Goal: Information Seeking & Learning: Find specific fact

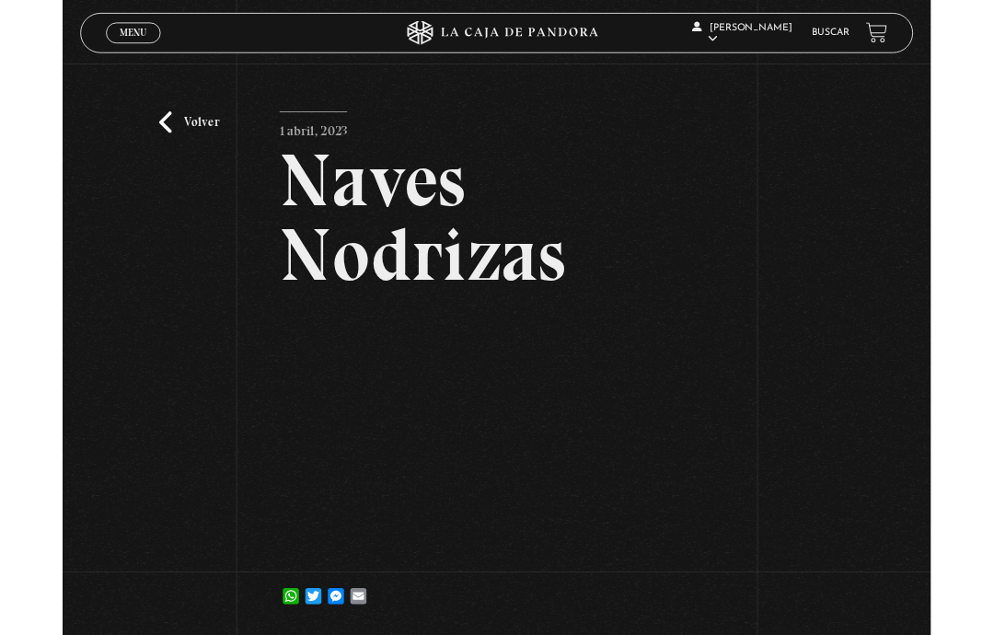
scroll to position [48, 0]
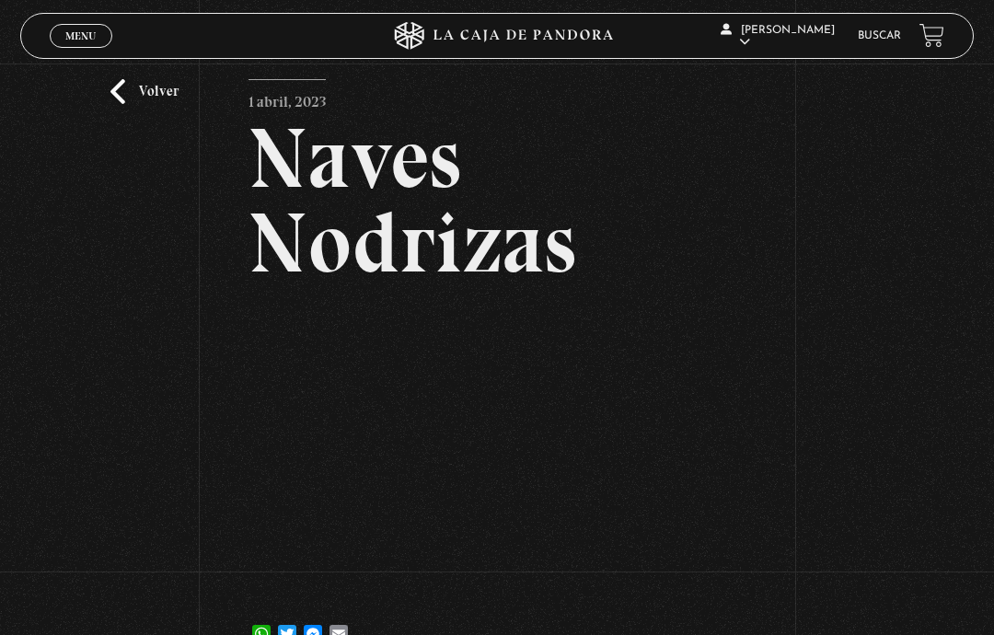
click at [885, 41] on link "Buscar" at bounding box center [879, 35] width 43 height 11
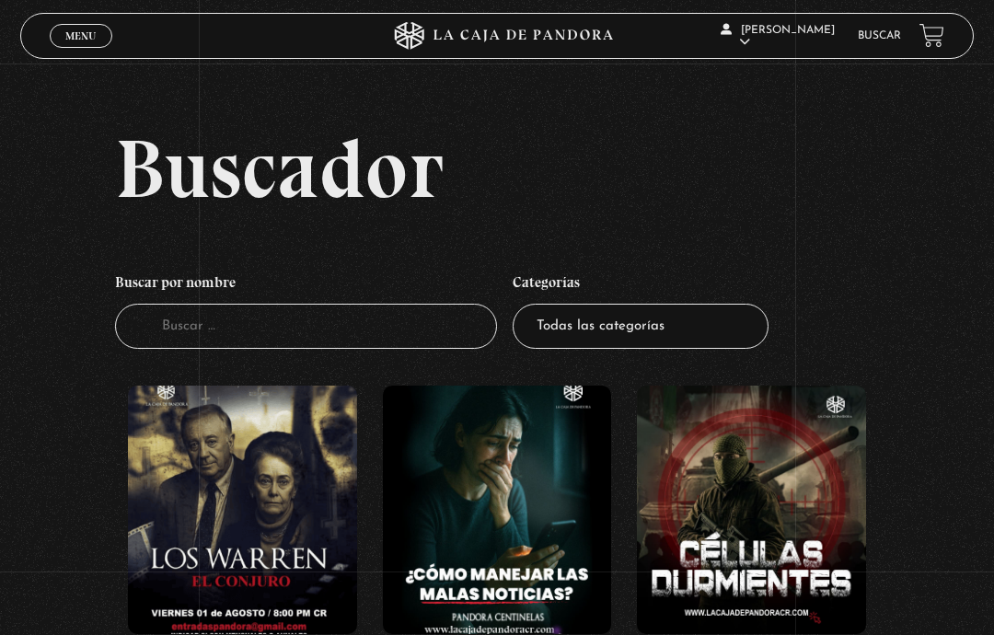
click at [391, 349] on input "Buscador" at bounding box center [306, 326] width 382 height 45
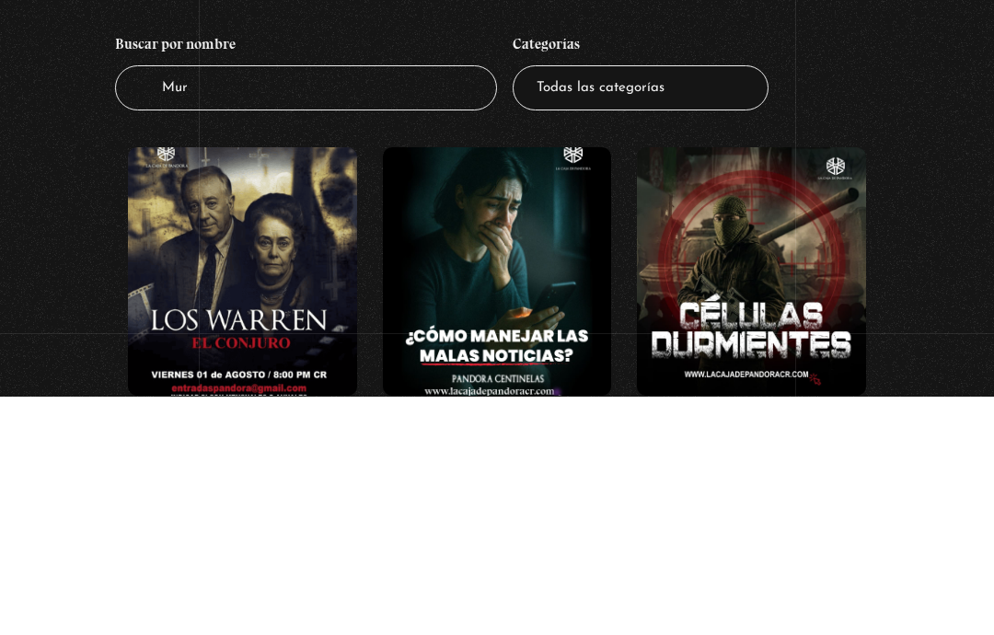
type input "Muro"
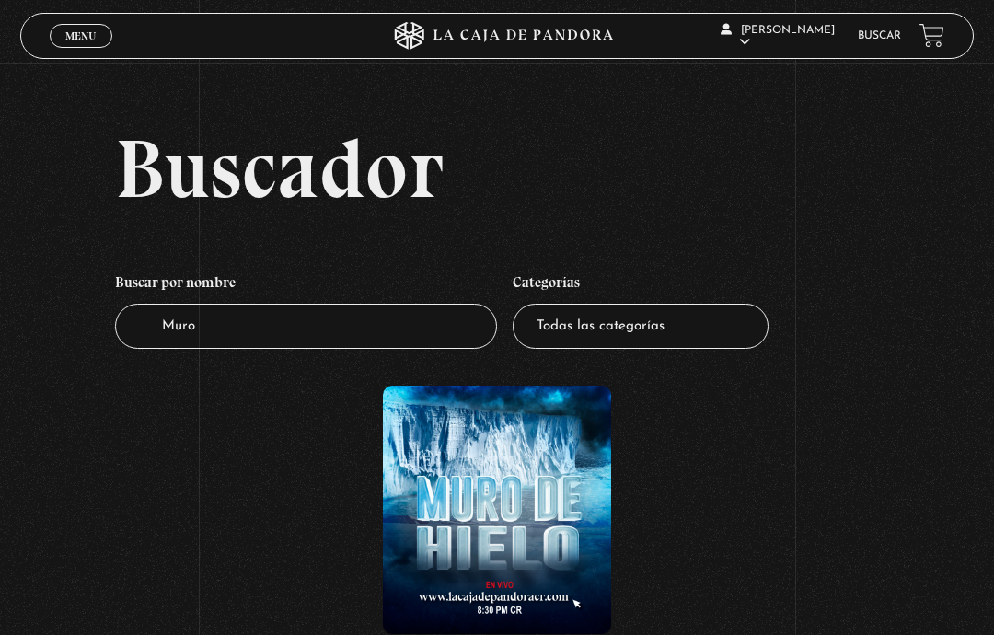
click at [514, 495] on figure at bounding box center [497, 510] width 229 height 249
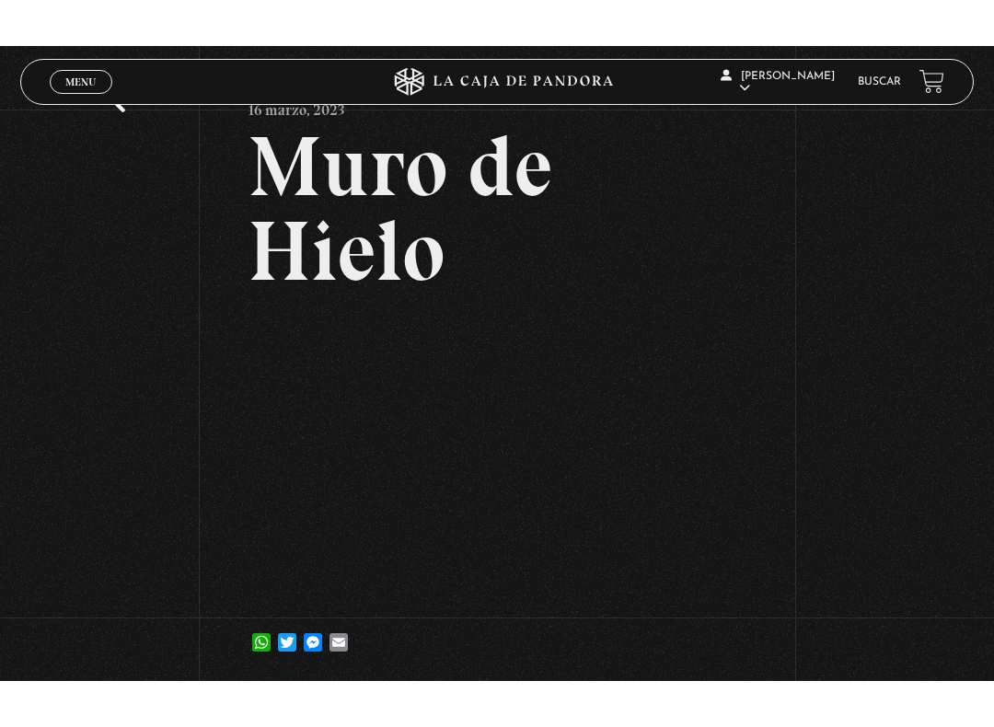
scroll to position [18, 0]
